Goal: Find specific page/section: Find specific page/section

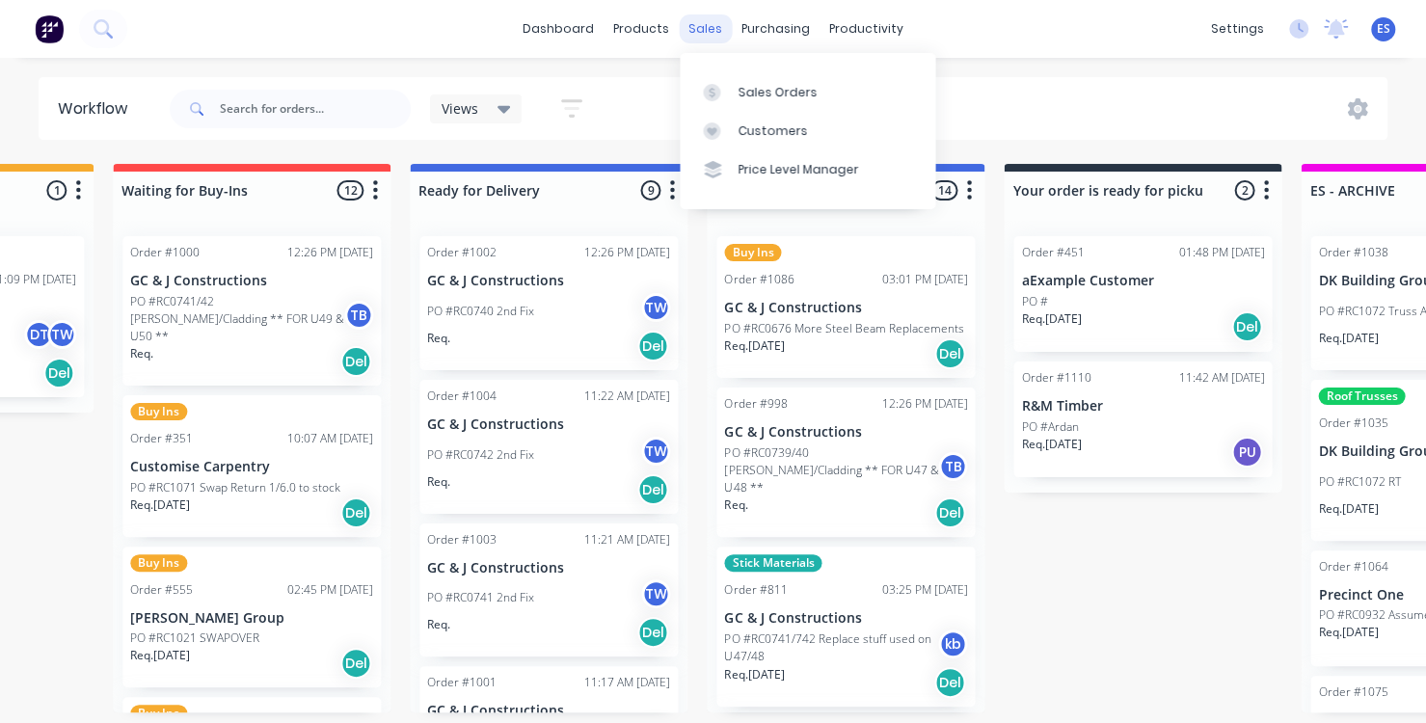
scroll to position [583, 0]
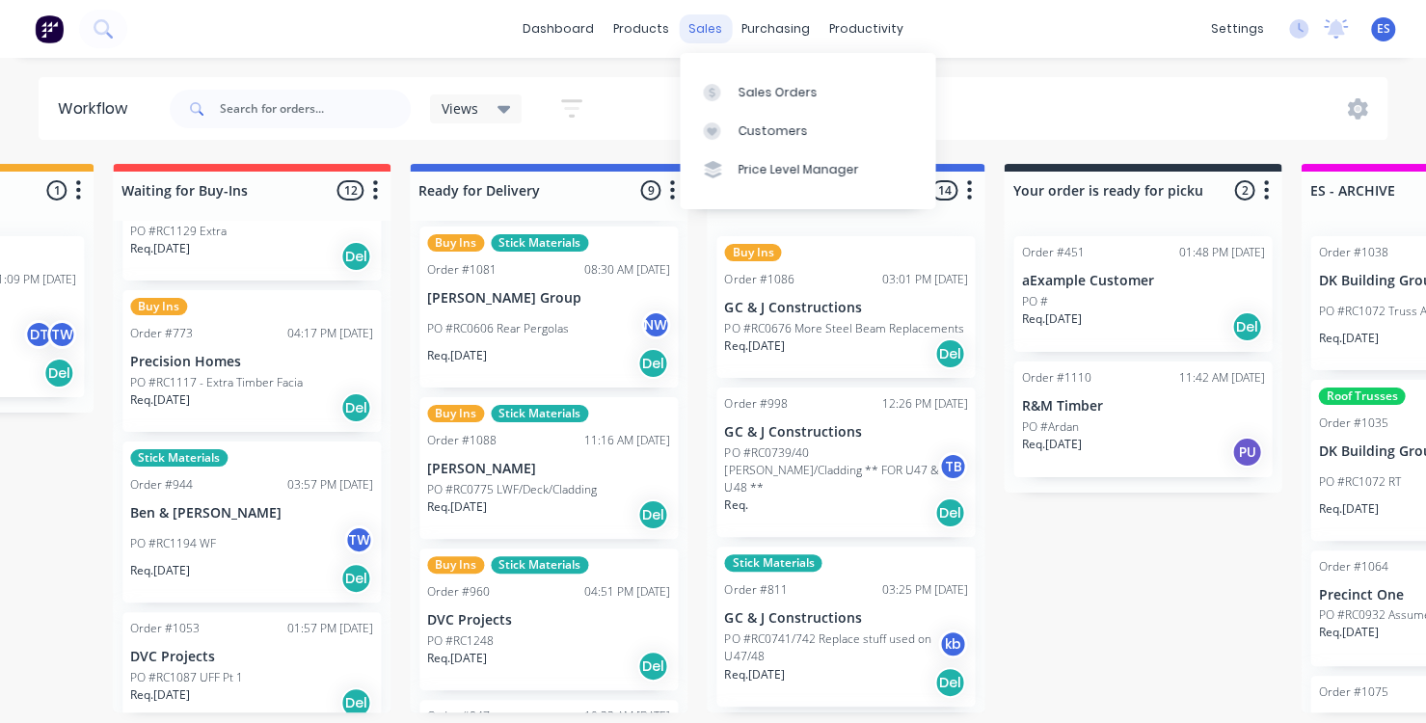
click at [707, 36] on div "sales" at bounding box center [705, 28] width 53 height 29
click at [750, 99] on div "Sales Orders" at bounding box center [777, 92] width 79 height 17
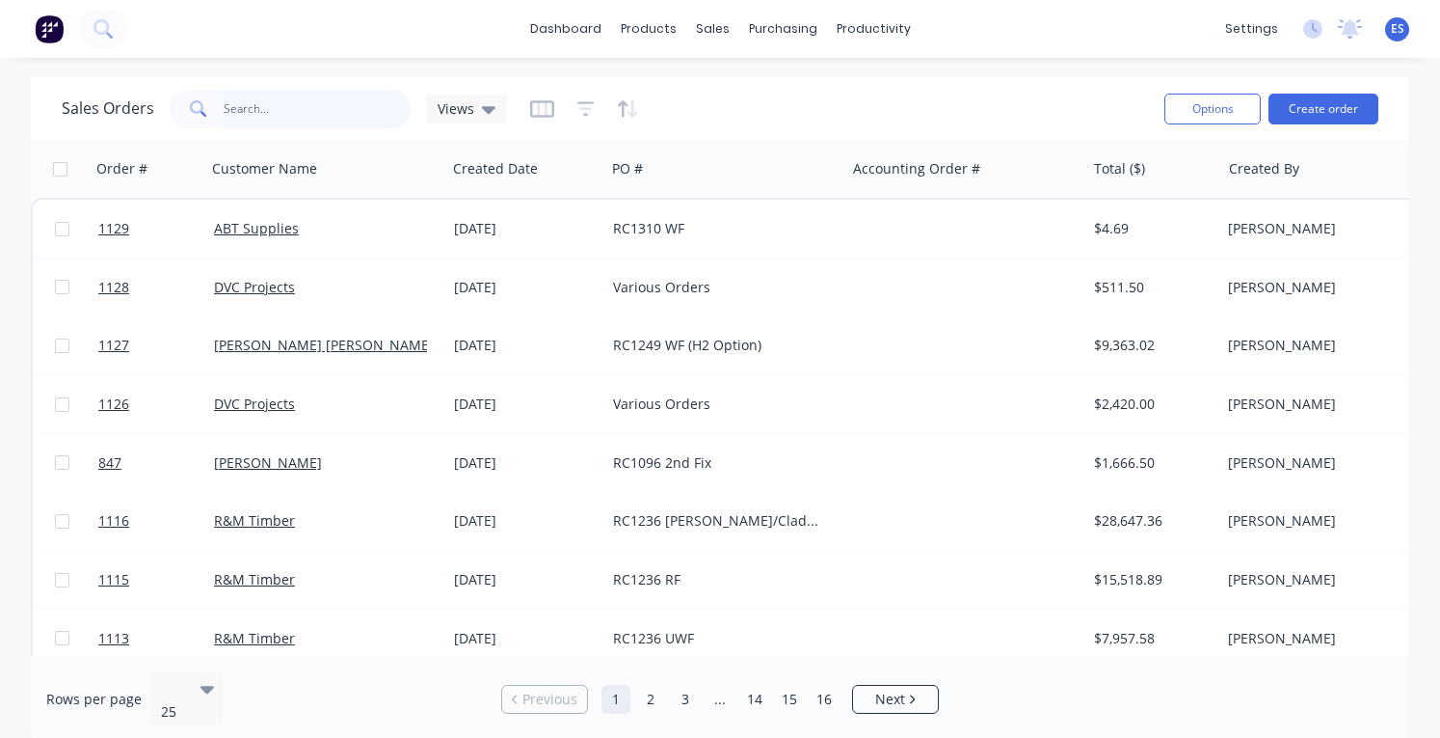
click at [269, 105] on input "text" at bounding box center [318, 109] width 188 height 39
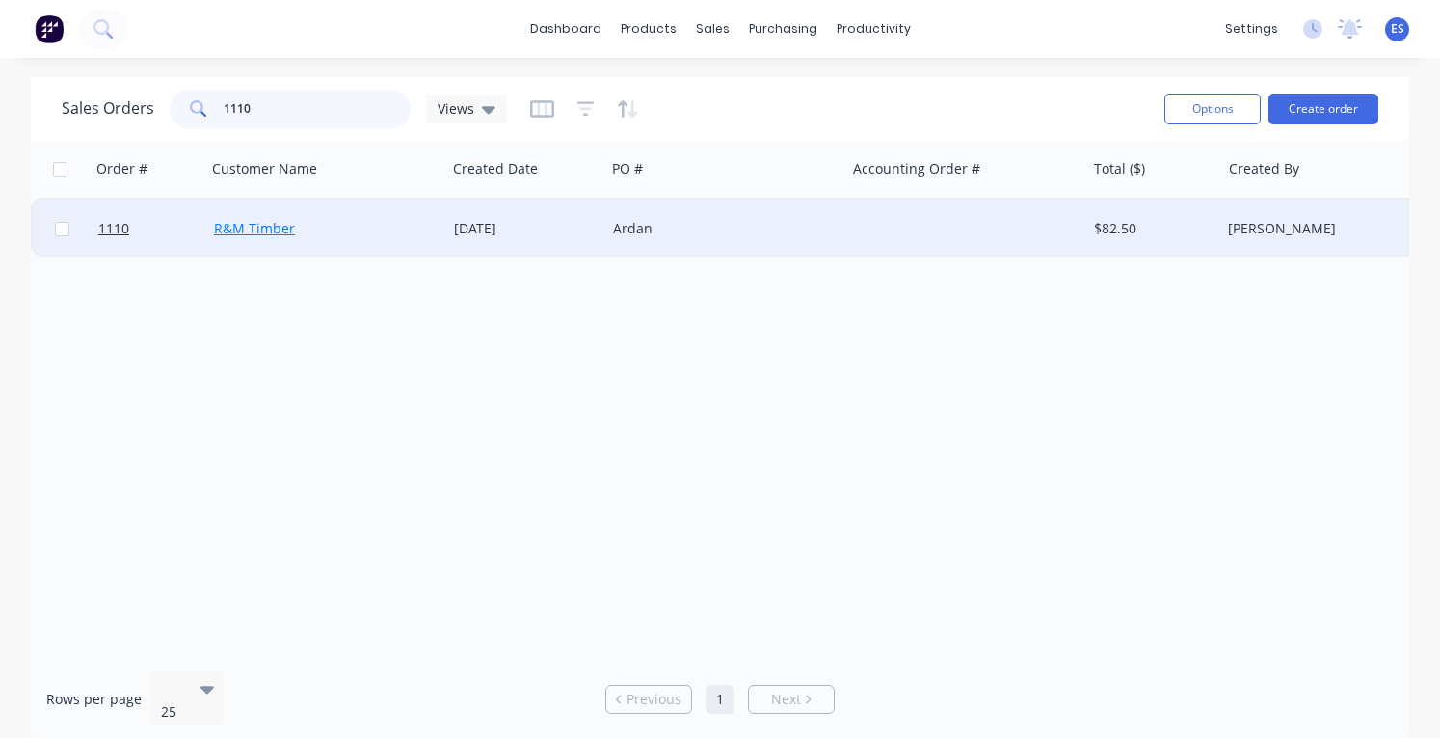
type input "1110"
click at [247, 231] on link "R&M Timber" at bounding box center [254, 228] width 81 height 18
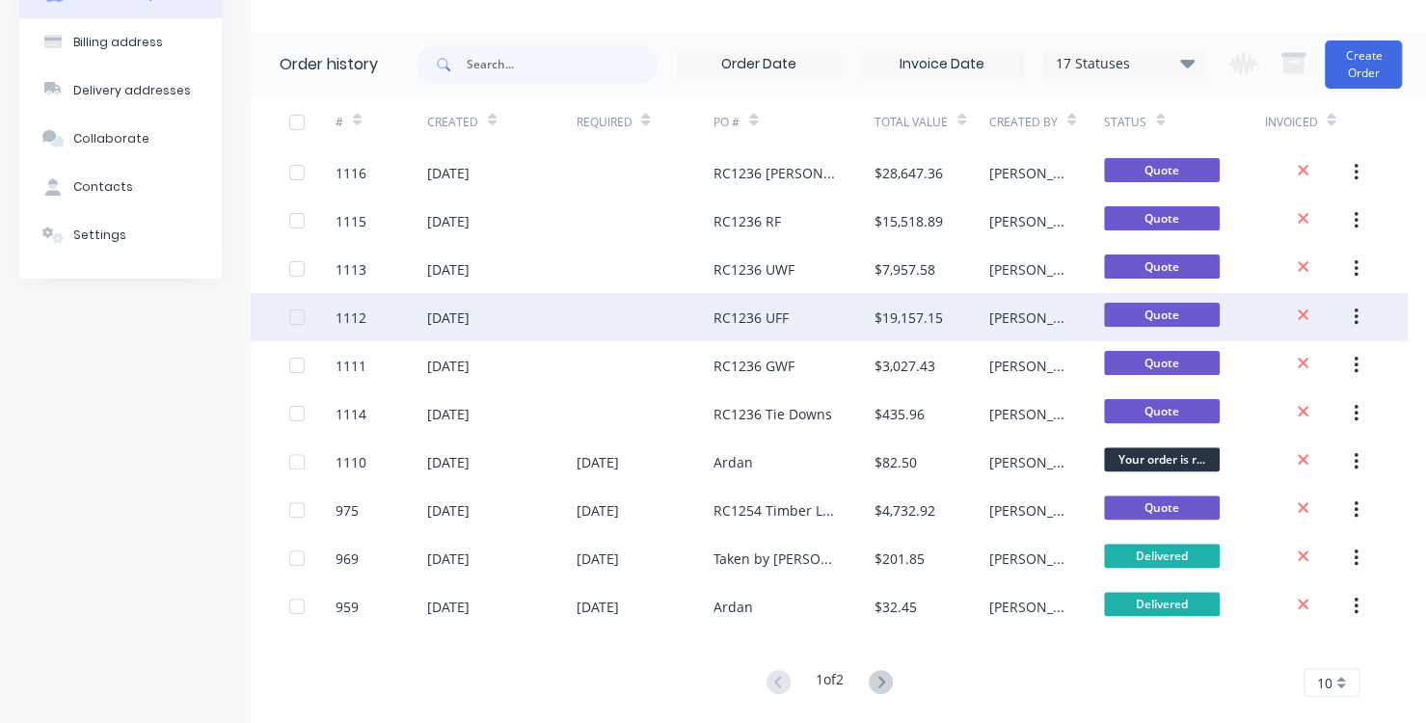
scroll to position [127, 0]
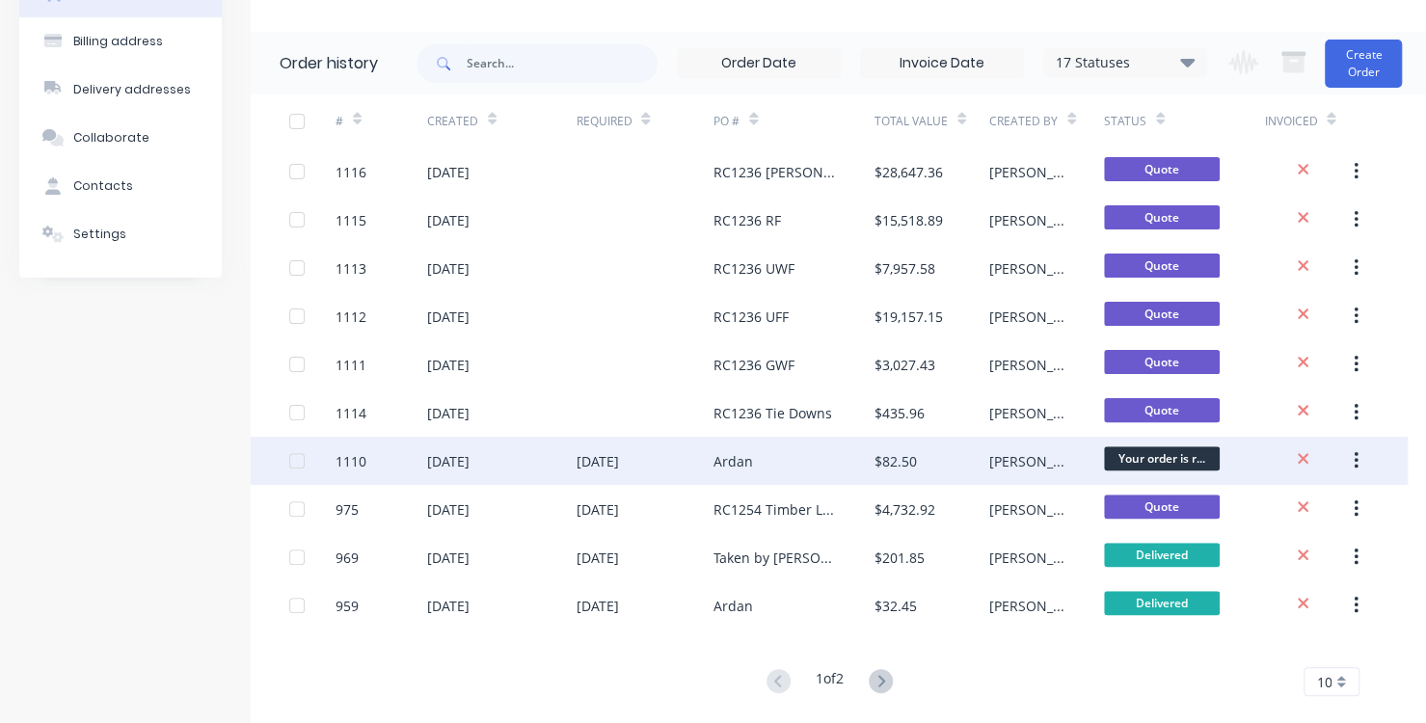
click at [553, 456] on div "[DATE]" at bounding box center [501, 461] width 149 height 48
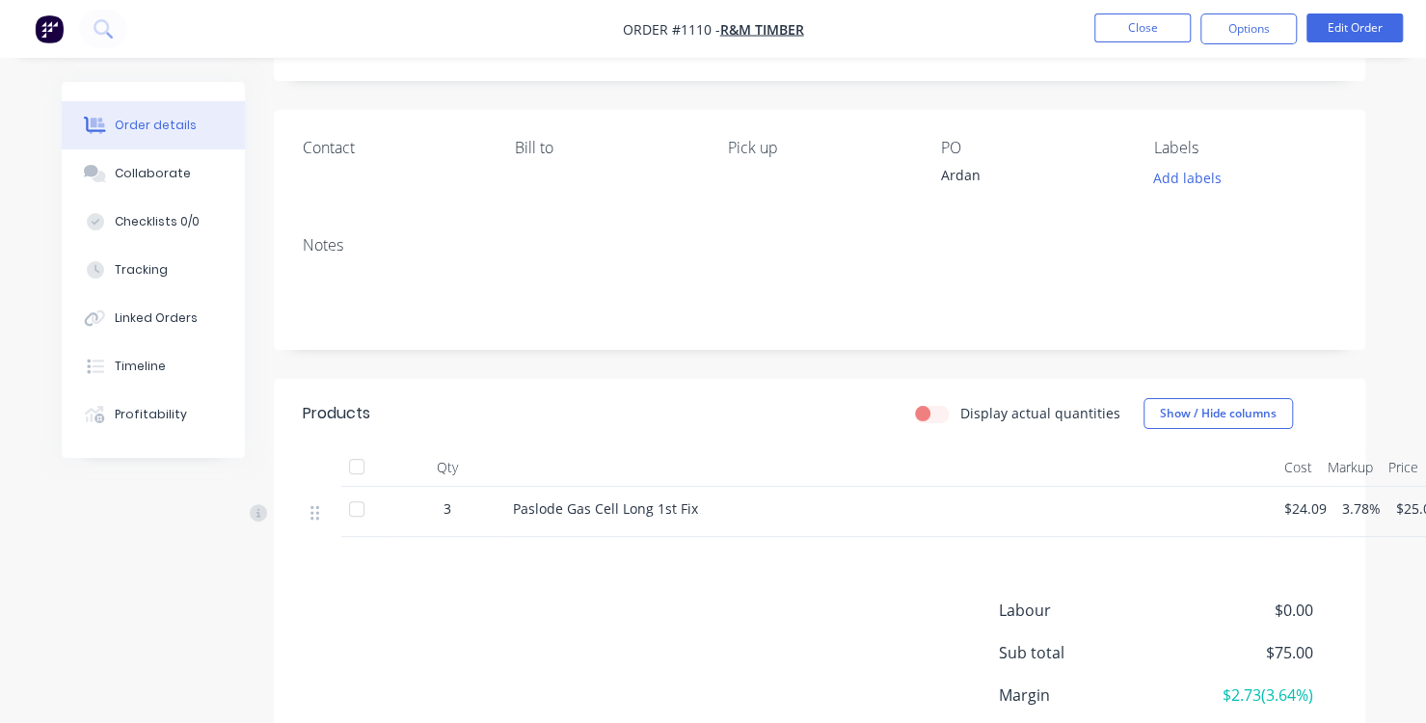
scroll to position [104, 0]
drag, startPoint x: 705, startPoint y: 513, endPoint x: 498, endPoint y: 535, distance: 207.5
click at [498, 535] on div "3 Paslode Gas Cell Long 1st Fix $24.09 3.78% $25.00 $75.00" at bounding box center [820, 511] width 1034 height 50
copy div "Paslode Gas Cell Long 1st Fix"
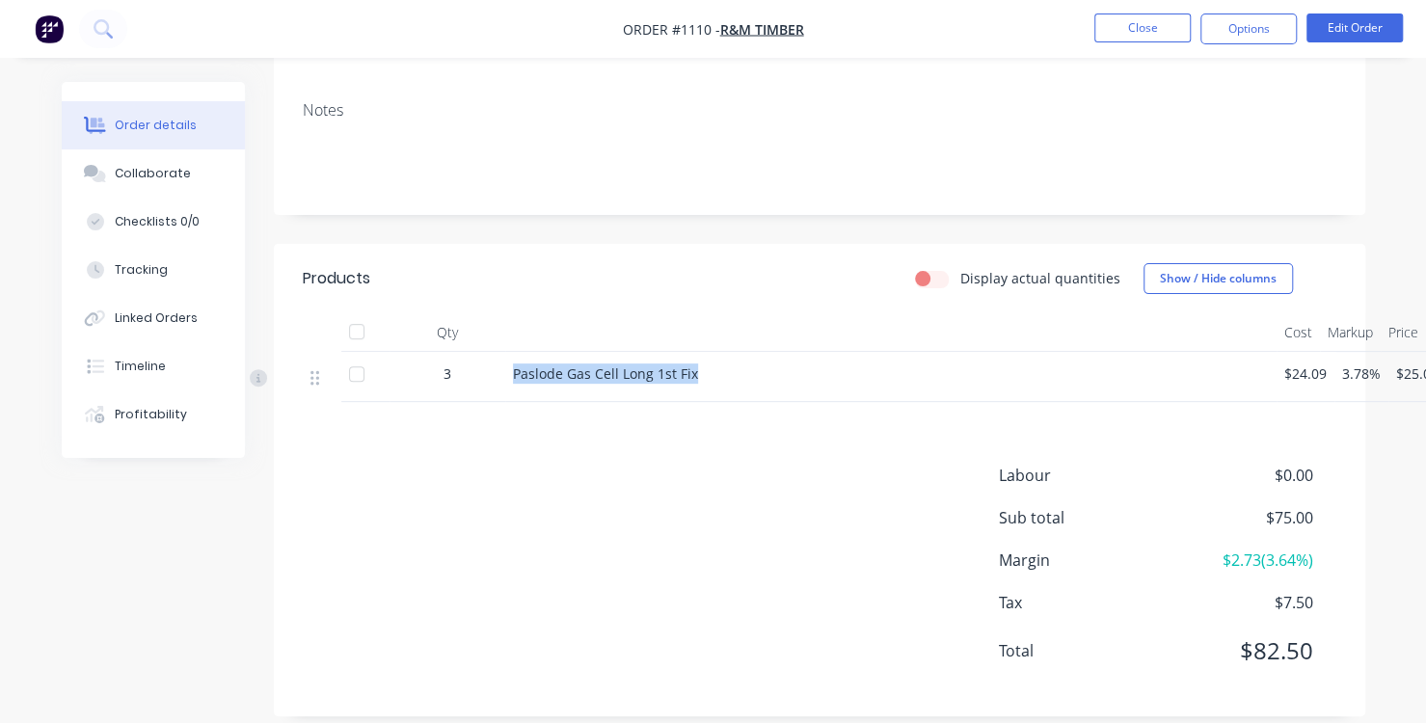
scroll to position [237, 0]
